Goal: Find specific page/section: Find specific page/section

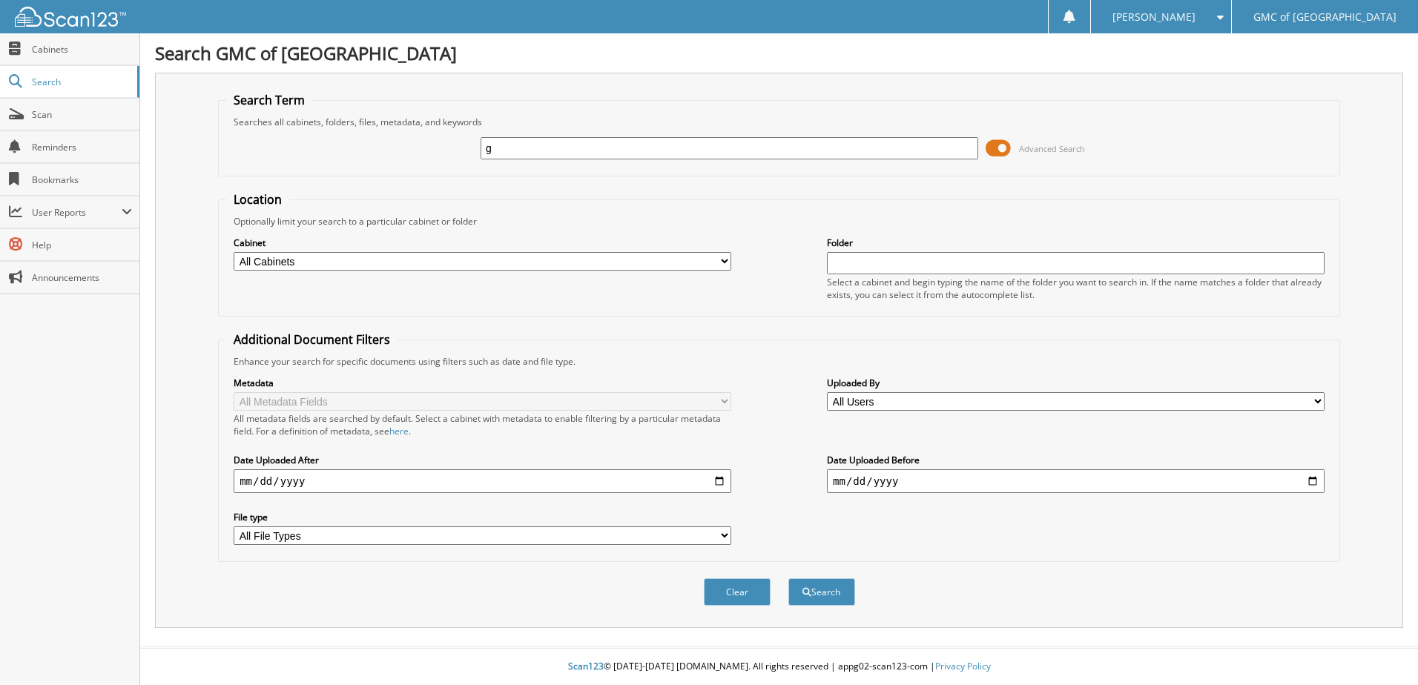
type input "[PERSON_NAME]"
click at [833, 595] on button "Search" at bounding box center [821, 591] width 67 height 27
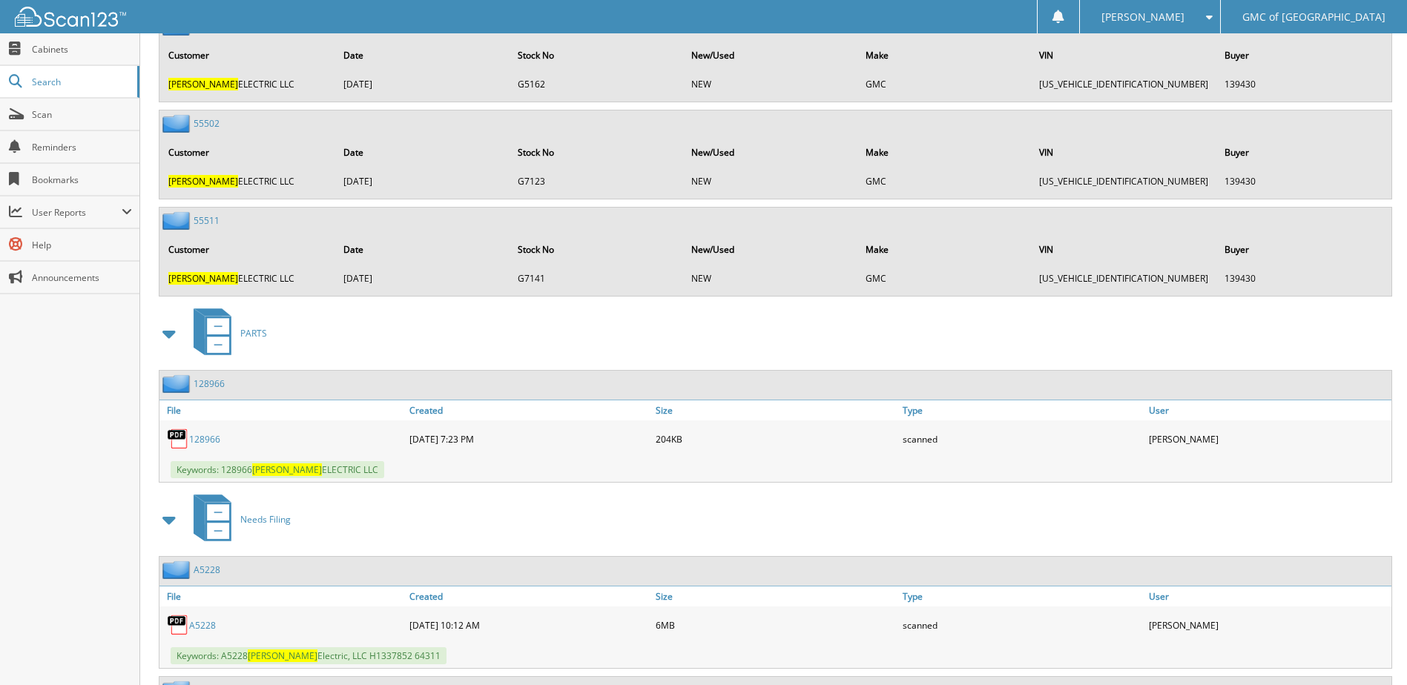
scroll to position [2293, 0]
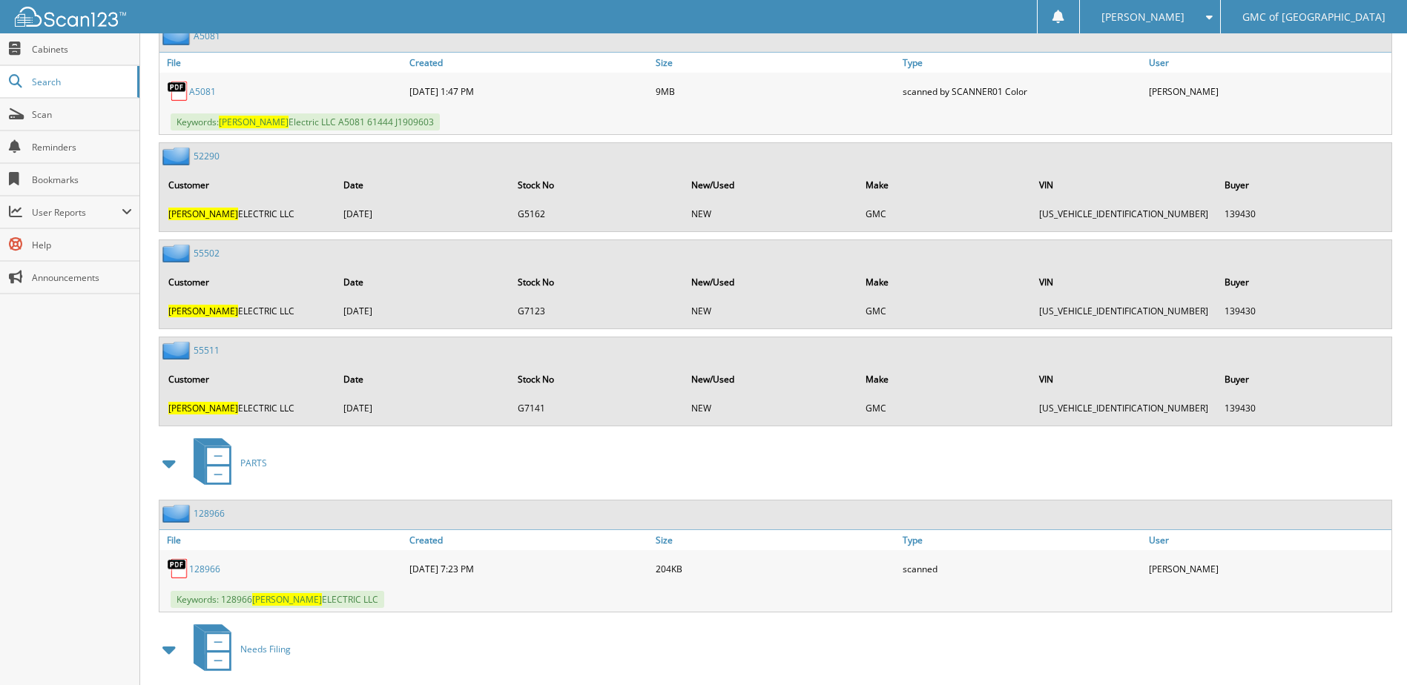
click at [202, 571] on link "128966" at bounding box center [204, 569] width 31 height 13
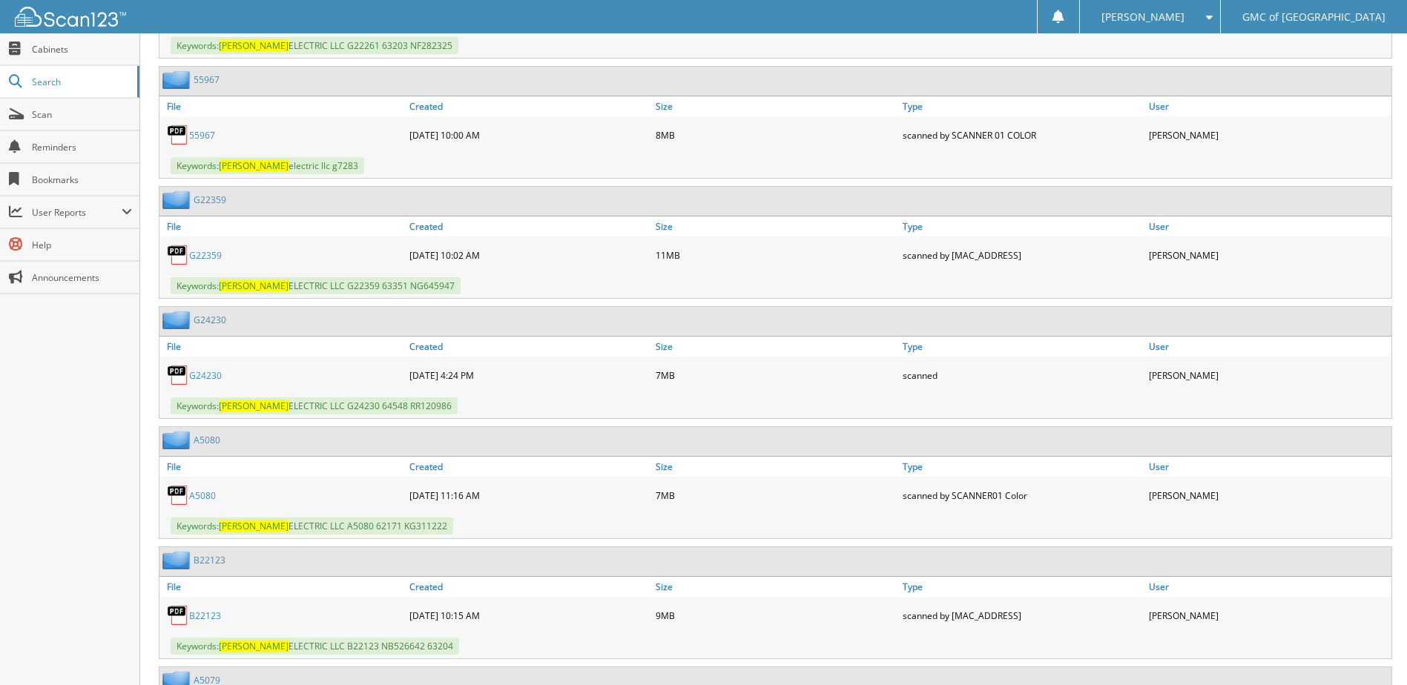
scroll to position [1403, 0]
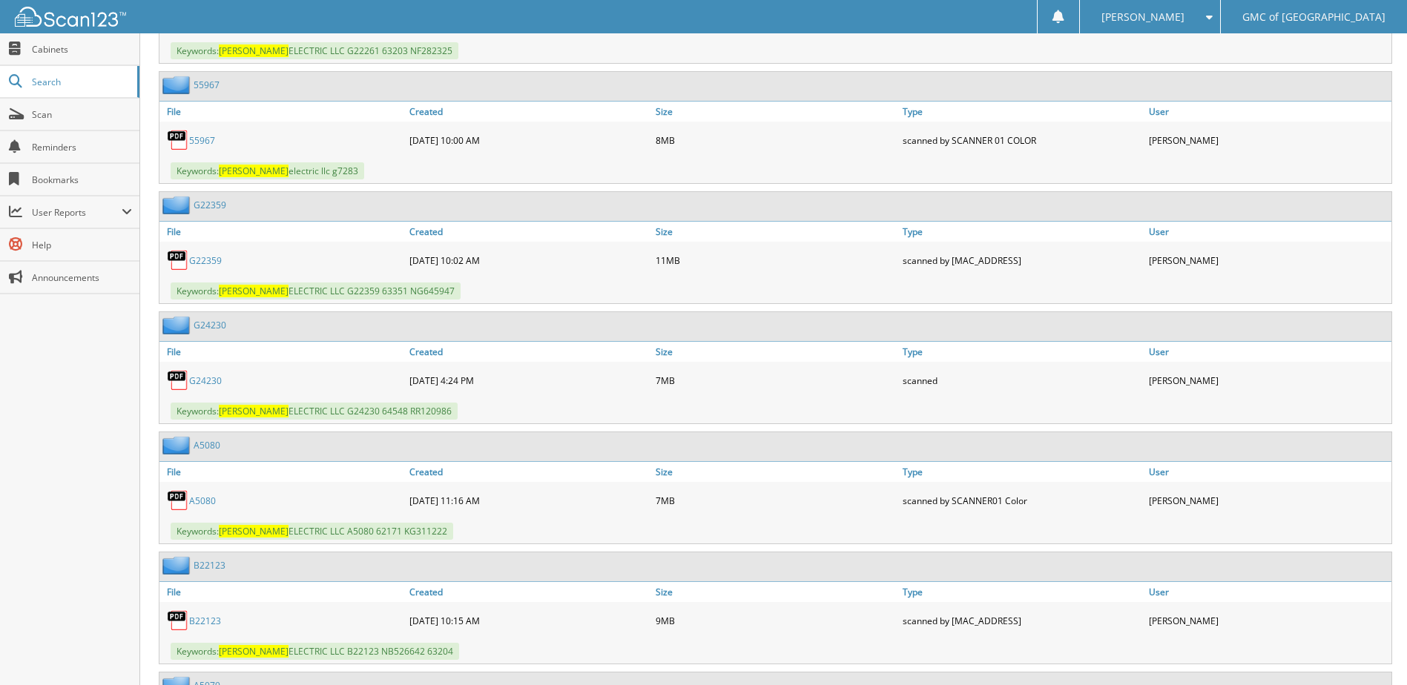
click at [199, 380] on link "G24230" at bounding box center [205, 380] width 33 height 13
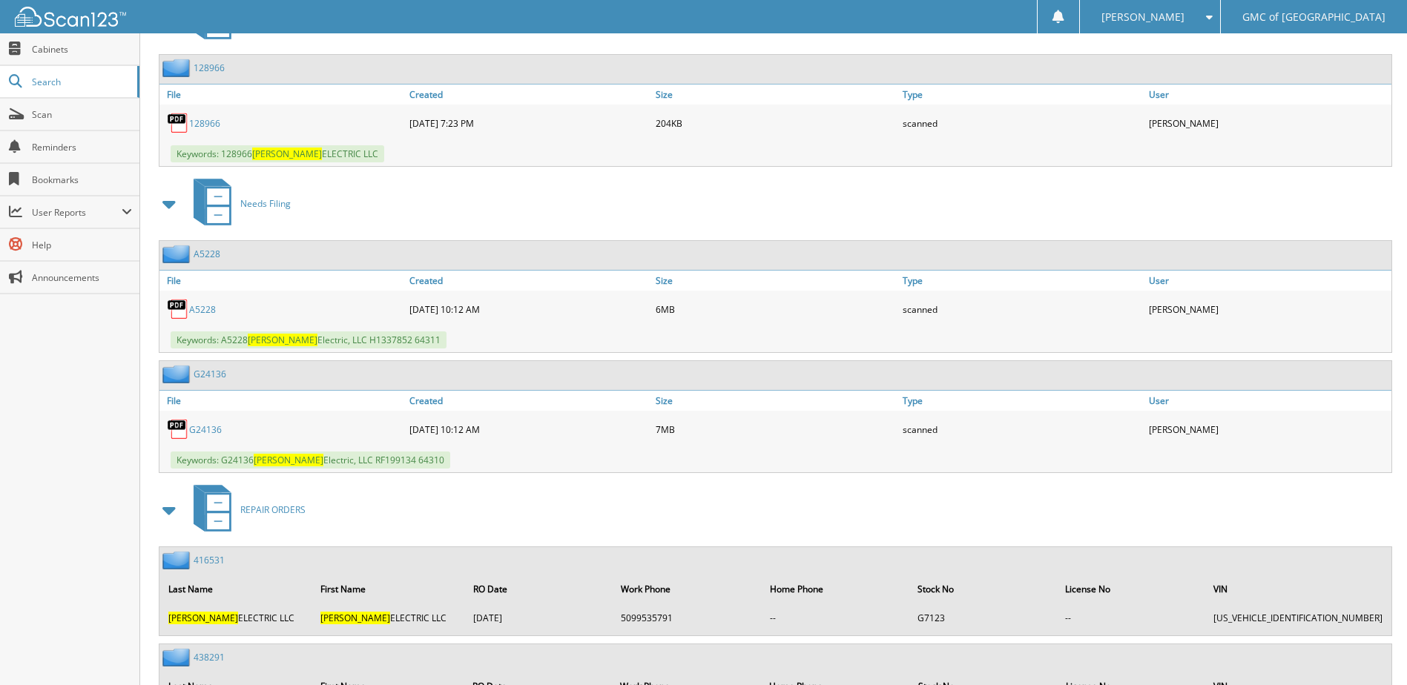
scroll to position [2738, 0]
click at [204, 309] on link "A5228" at bounding box center [202, 310] width 27 height 13
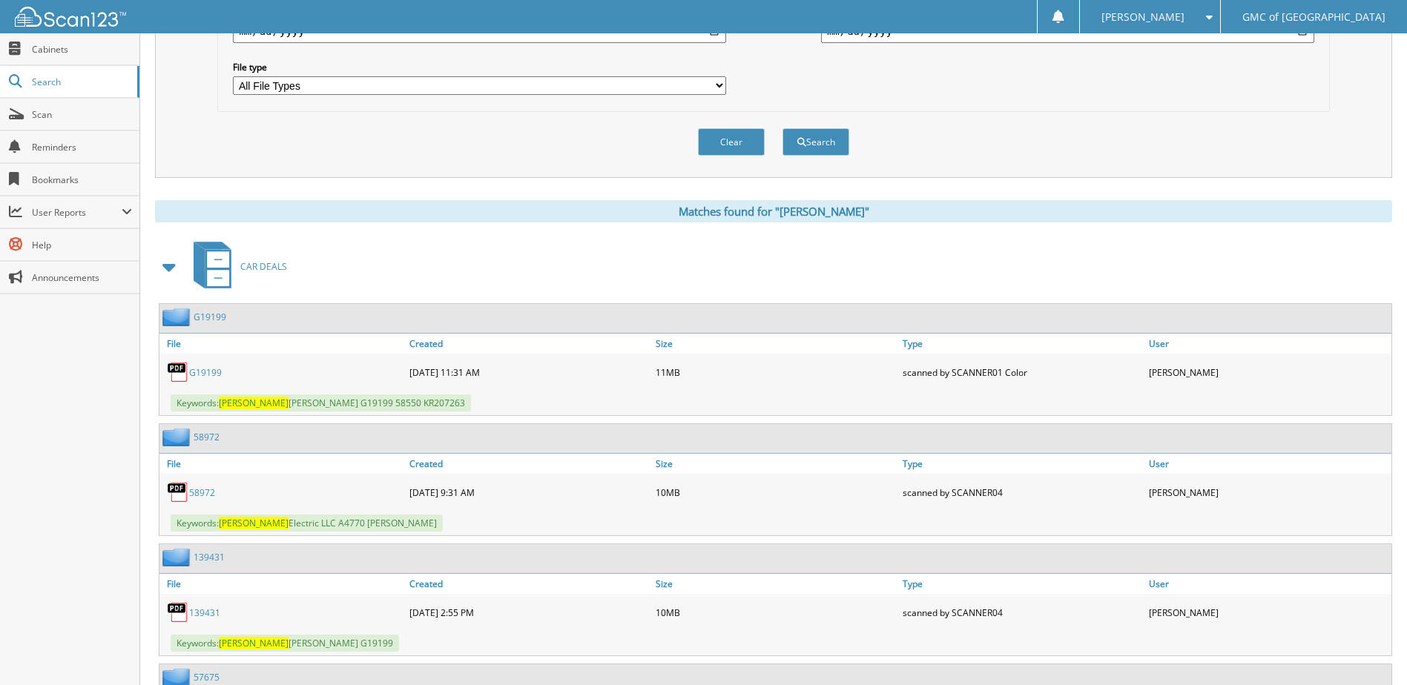
scroll to position [593, 0]
